Goal: Task Accomplishment & Management: Complete application form

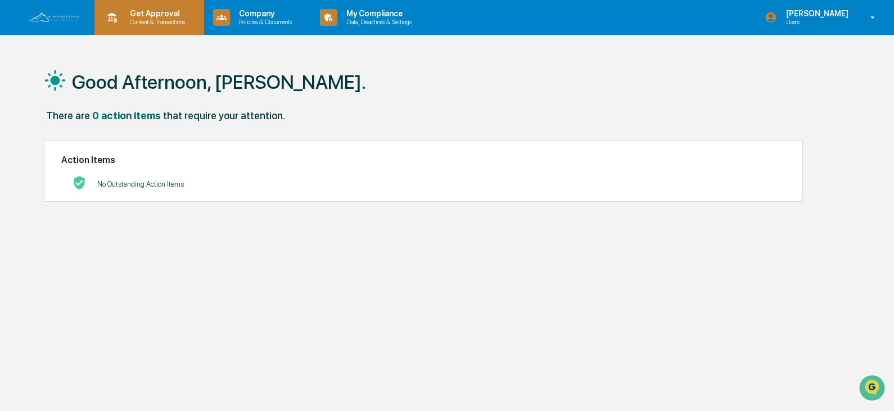
click at [151, 17] on p "Get Approval" at bounding box center [156, 13] width 70 height 9
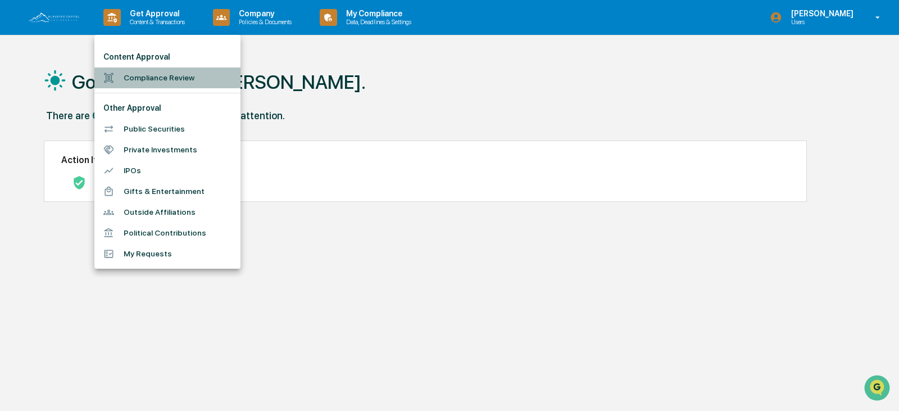
click at [147, 75] on li "Compliance Review" at bounding box center [167, 77] width 146 height 21
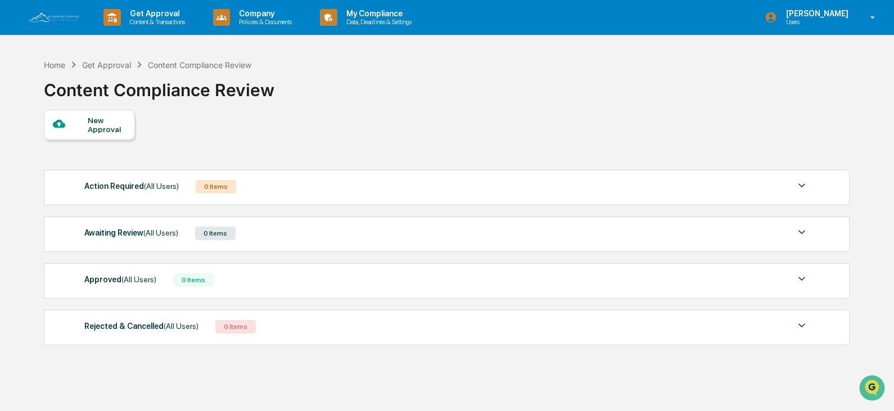
click at [94, 125] on div "New Approval" at bounding box center [107, 125] width 38 height 18
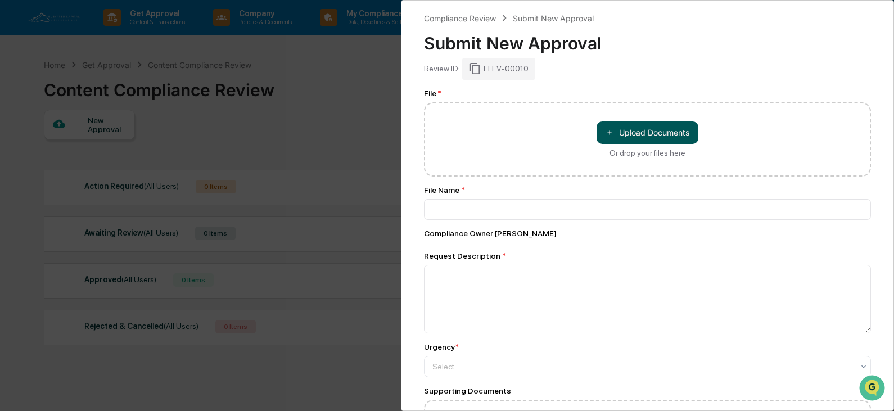
click at [654, 128] on button "＋ Upload Documents" at bounding box center [647, 132] width 102 height 22
type input "**********"
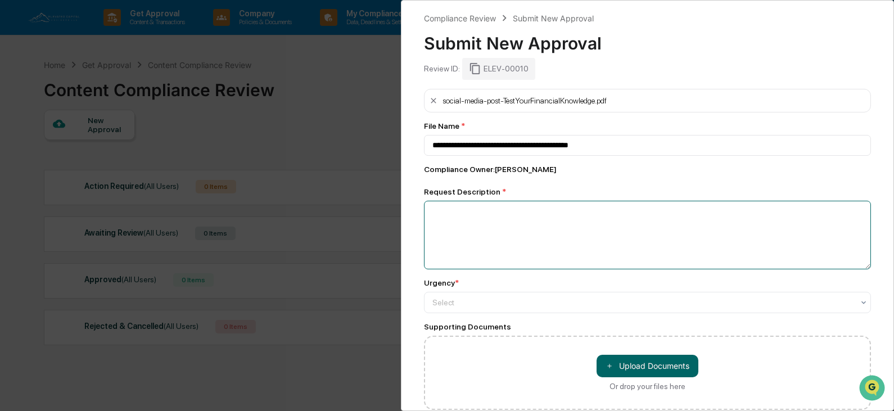
click at [504, 220] on textarea at bounding box center [647, 235] width 447 height 69
type textarea "**********"
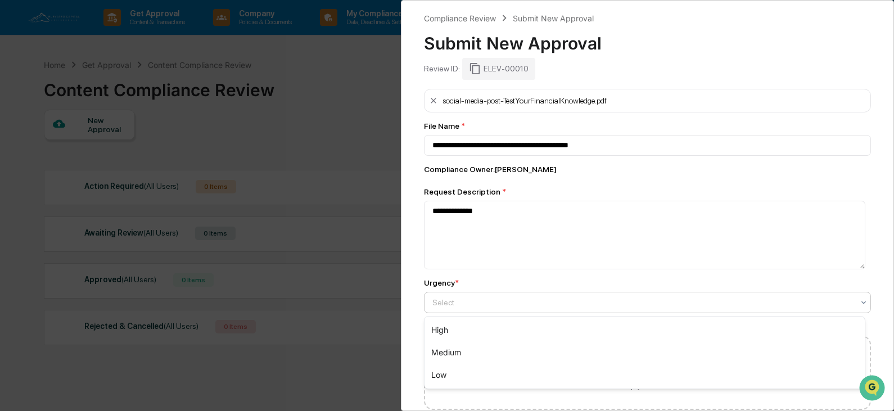
click at [474, 306] on div at bounding box center [642, 302] width 421 height 11
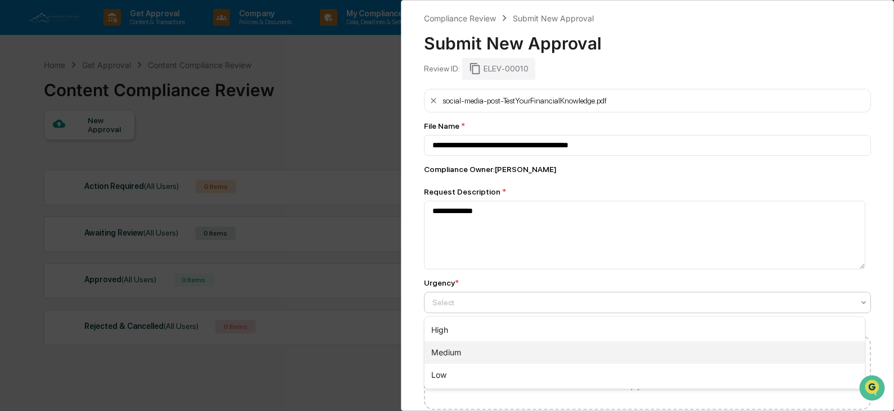
click at [473, 350] on div "Medium" at bounding box center [644, 352] width 440 height 22
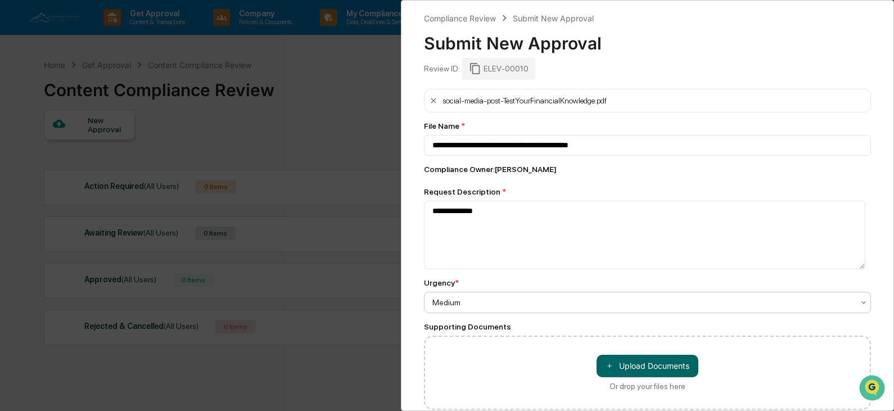
scroll to position [54, 0]
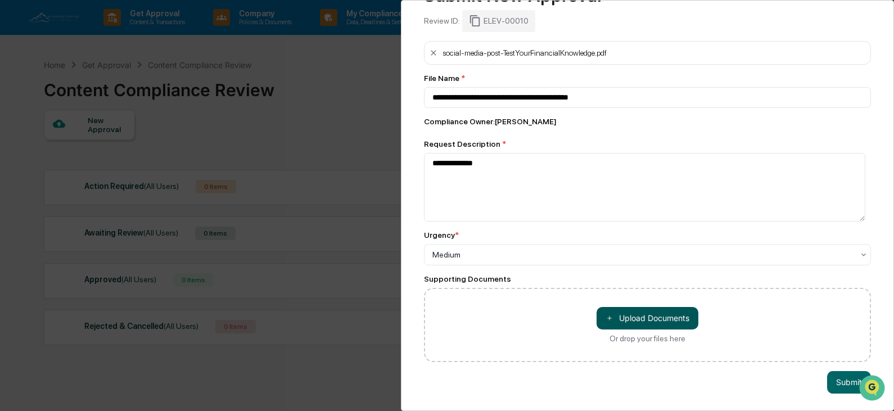
click at [657, 315] on button "＋ Upload Documents" at bounding box center [647, 318] width 102 height 22
click at [835, 380] on button "Submit" at bounding box center [849, 382] width 44 height 22
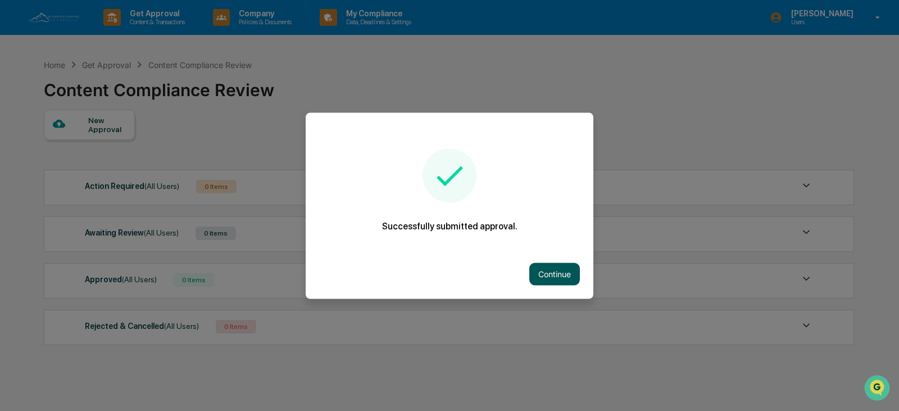
click at [543, 279] on button "Continue" at bounding box center [555, 274] width 51 height 22
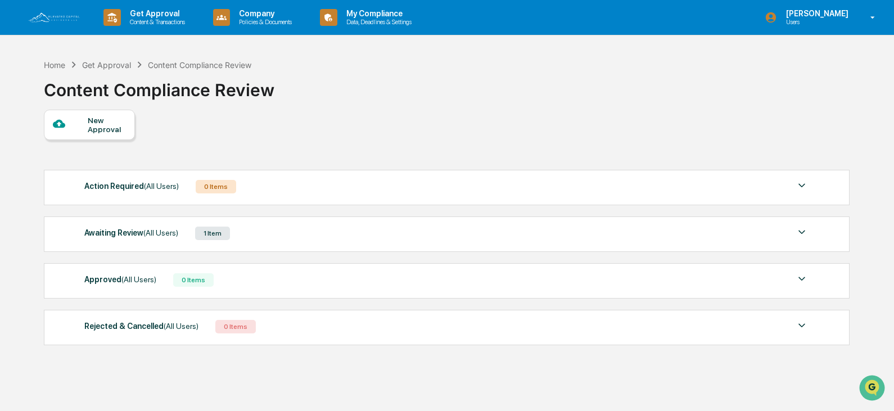
click at [84, 123] on div at bounding box center [70, 124] width 35 height 14
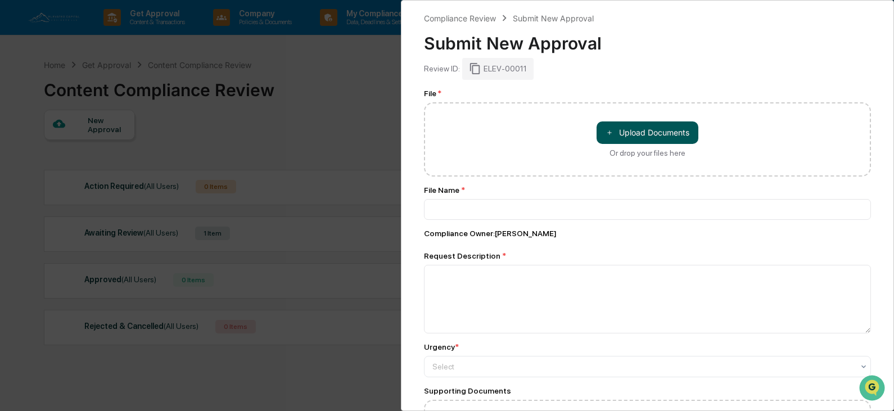
click at [634, 131] on button "＋ Upload Documents" at bounding box center [647, 132] width 102 height 22
type input "**********"
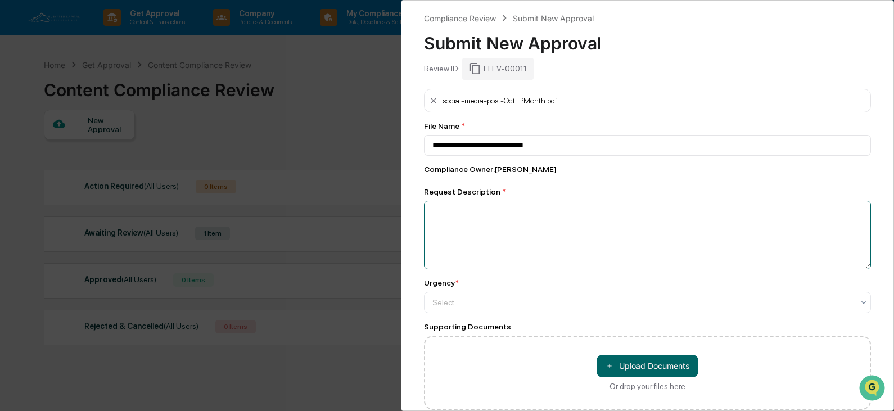
click at [503, 225] on textarea at bounding box center [647, 235] width 447 height 69
type textarea "**********"
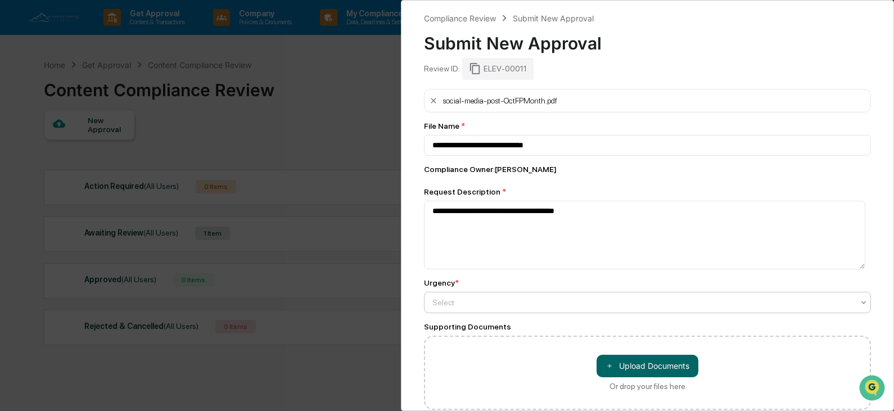
click at [508, 306] on div at bounding box center [642, 302] width 421 height 11
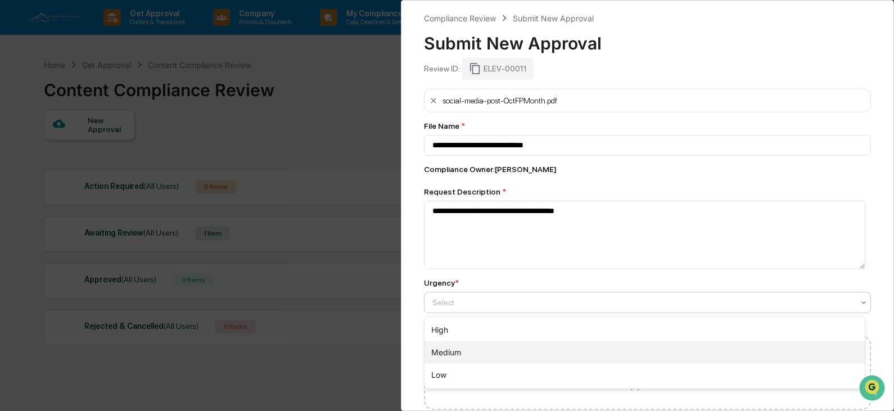
click at [510, 349] on div "Medium" at bounding box center [644, 352] width 440 height 22
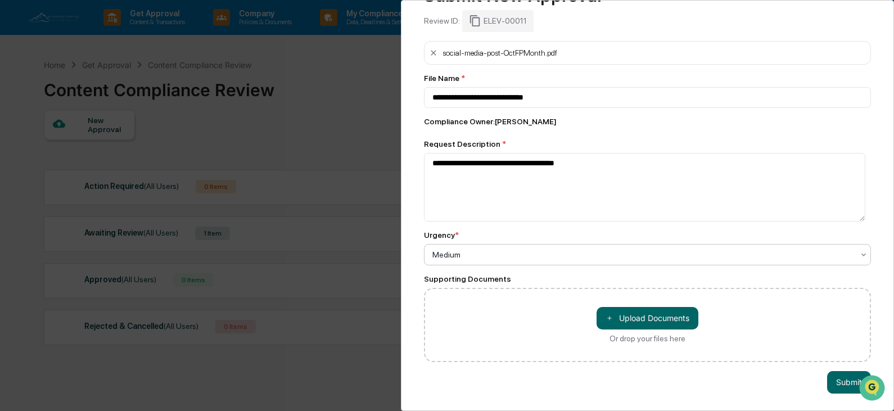
click at [517, 244] on div "Medium" at bounding box center [647, 254] width 447 height 21
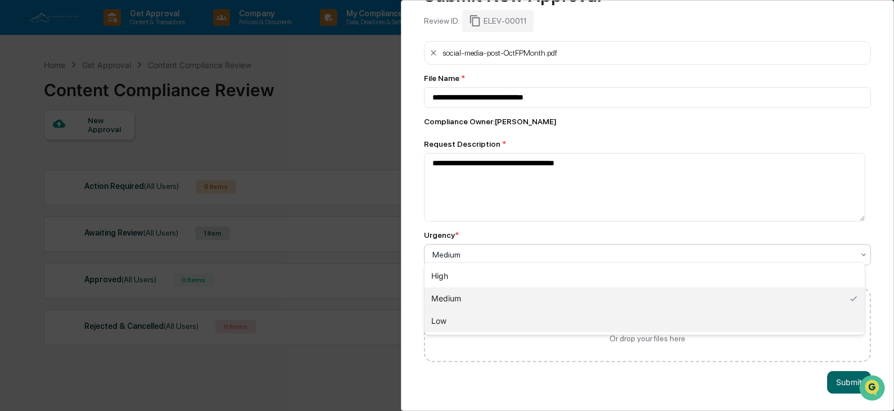
click at [517, 323] on div "Low" at bounding box center [644, 321] width 440 height 22
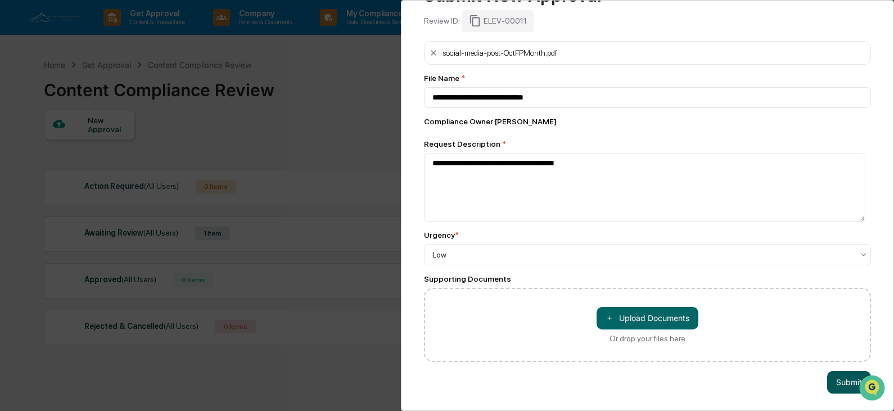
click at [836, 377] on button "Submit" at bounding box center [849, 382] width 44 height 22
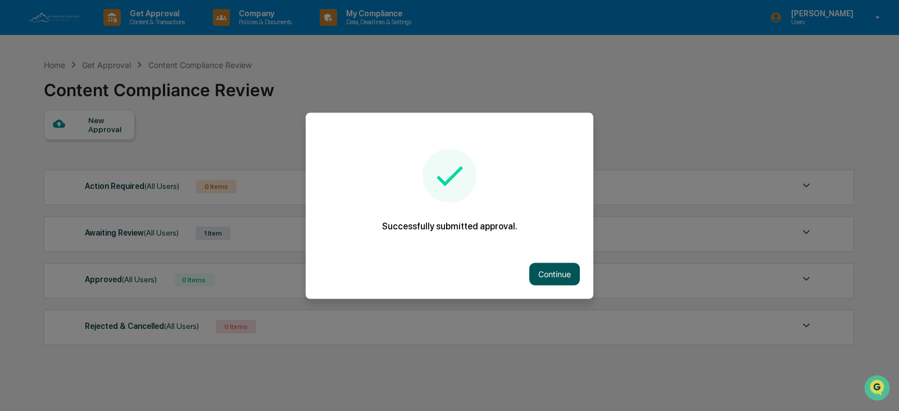
click at [542, 277] on button "Continue" at bounding box center [555, 274] width 51 height 22
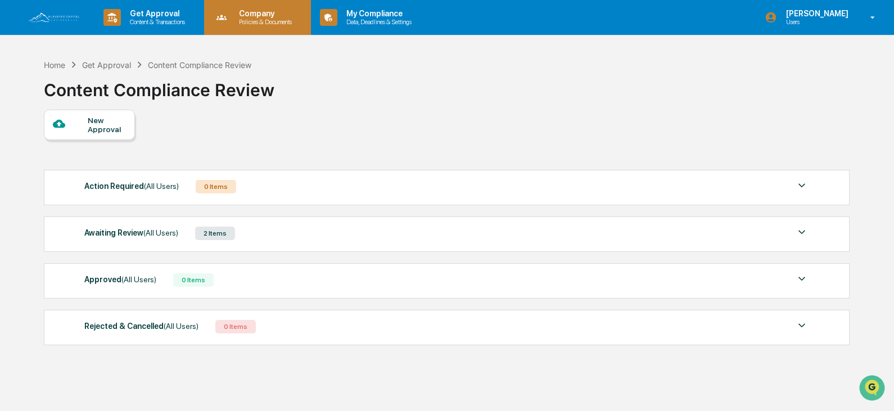
click at [273, 10] on p "Company" at bounding box center [263, 13] width 67 height 9
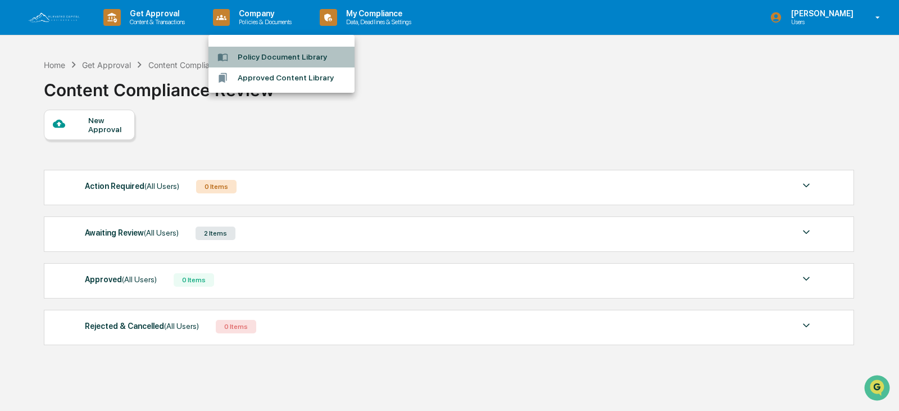
click at [295, 52] on li "Policy Document Library" at bounding box center [282, 57] width 146 height 21
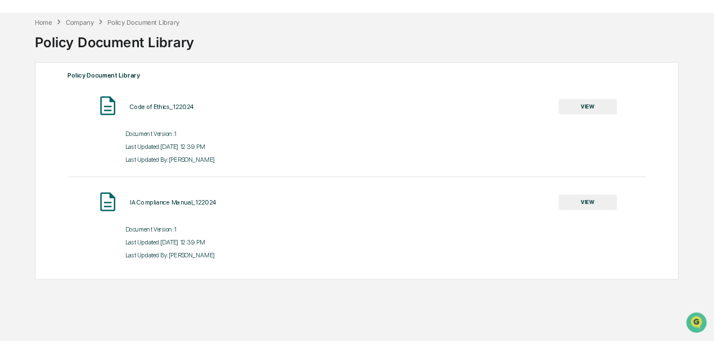
scroll to position [53, 0]
